Goal: Leave review/rating: Leave review/rating

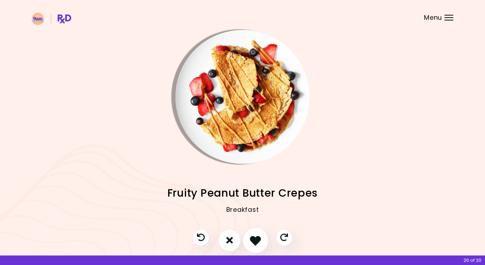
scroll to position [10, 0]
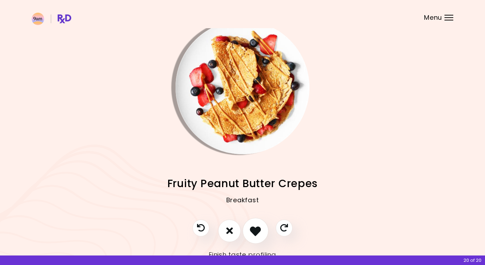
click at [257, 231] on icon "I like this recipe" at bounding box center [255, 230] width 11 height 11
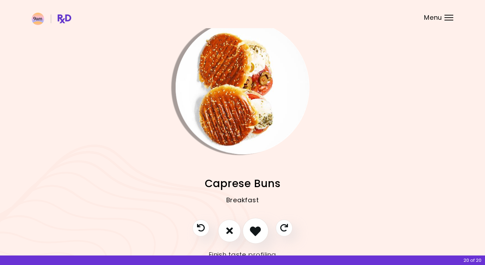
click at [257, 232] on icon "I like this recipe" at bounding box center [255, 230] width 11 height 11
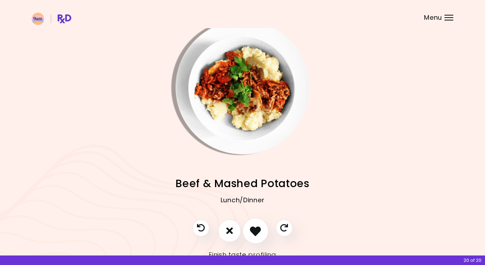
click at [257, 232] on icon "I like this recipe" at bounding box center [255, 230] width 11 height 11
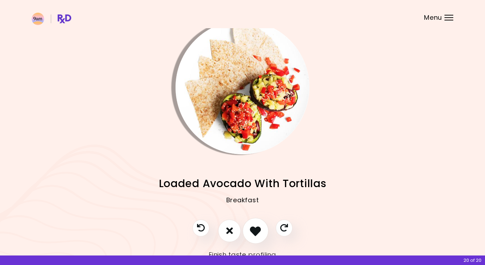
click at [252, 231] on icon "I like this recipe" at bounding box center [255, 230] width 11 height 11
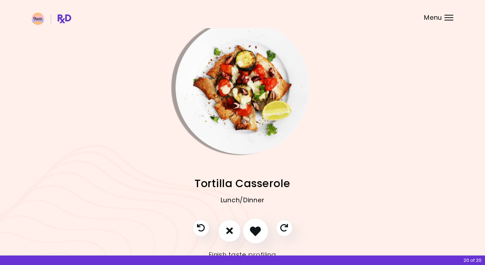
click at [252, 231] on icon "I like this recipe" at bounding box center [255, 230] width 11 height 11
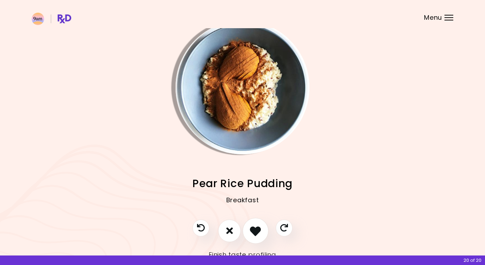
click at [252, 231] on icon "I like this recipe" at bounding box center [255, 230] width 11 height 11
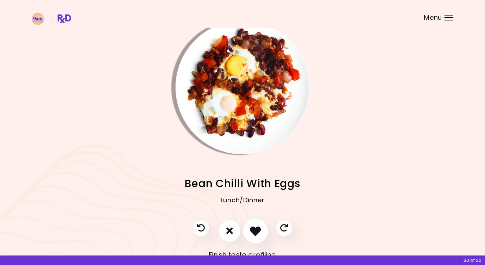
click at [252, 231] on icon "I like this recipe" at bounding box center [255, 230] width 11 height 11
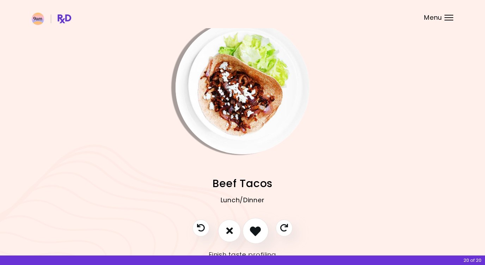
click at [252, 231] on icon "I like this recipe" at bounding box center [255, 230] width 11 height 11
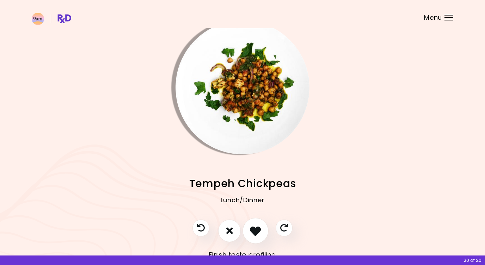
click at [252, 231] on icon "I like this recipe" at bounding box center [255, 230] width 11 height 11
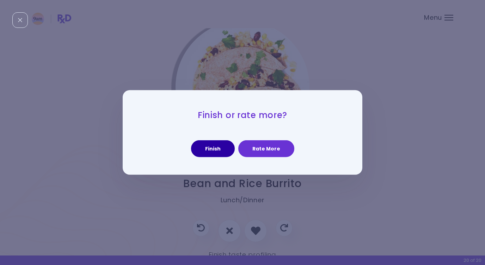
click at [213, 155] on button "Finish" at bounding box center [213, 148] width 44 height 17
